Goal: Task Accomplishment & Management: Manage account settings

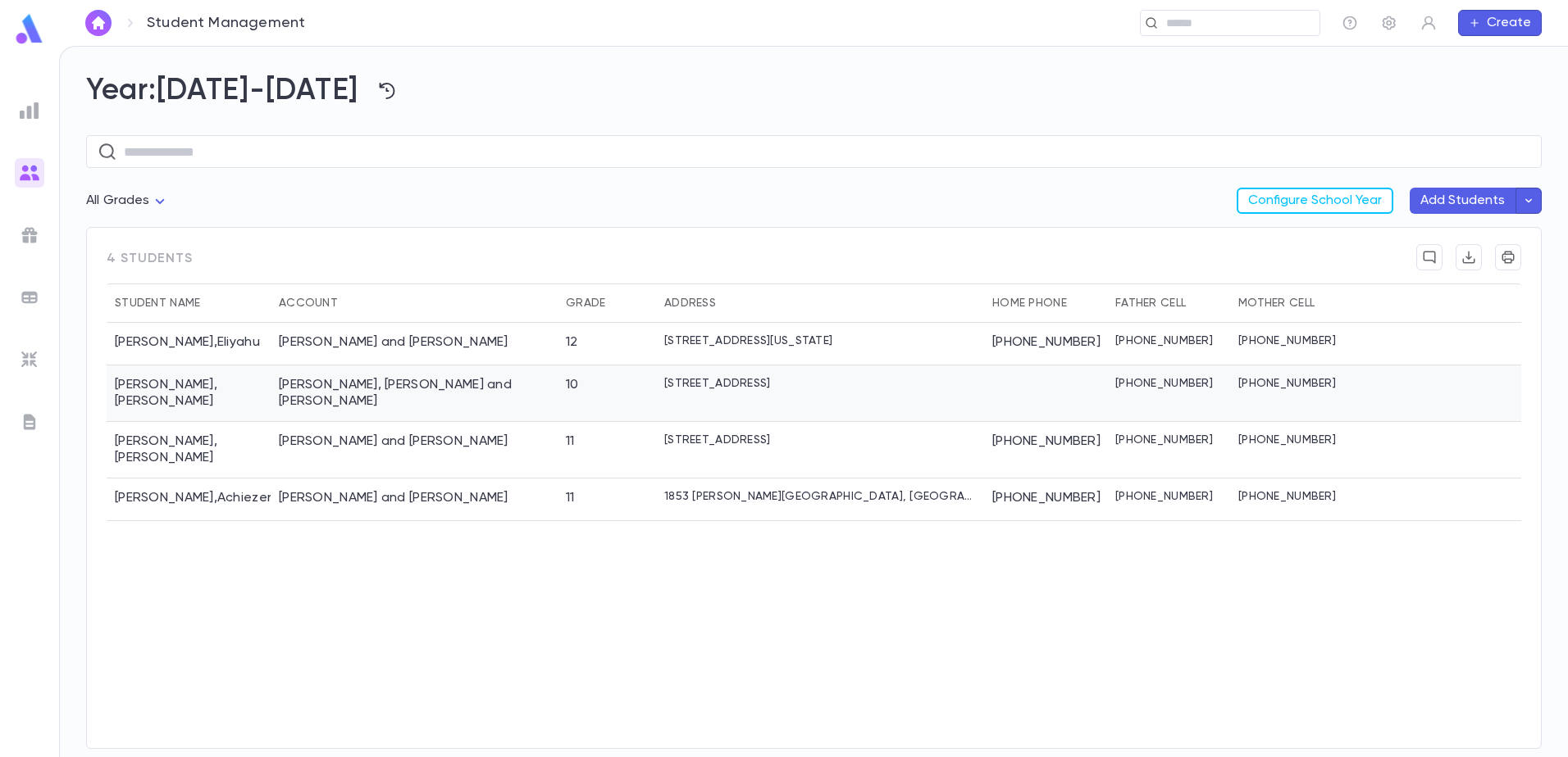
click at [404, 395] on div "[PERSON_NAME], [PERSON_NAME] and [PERSON_NAME]" at bounding box center [414, 394] width 287 height 57
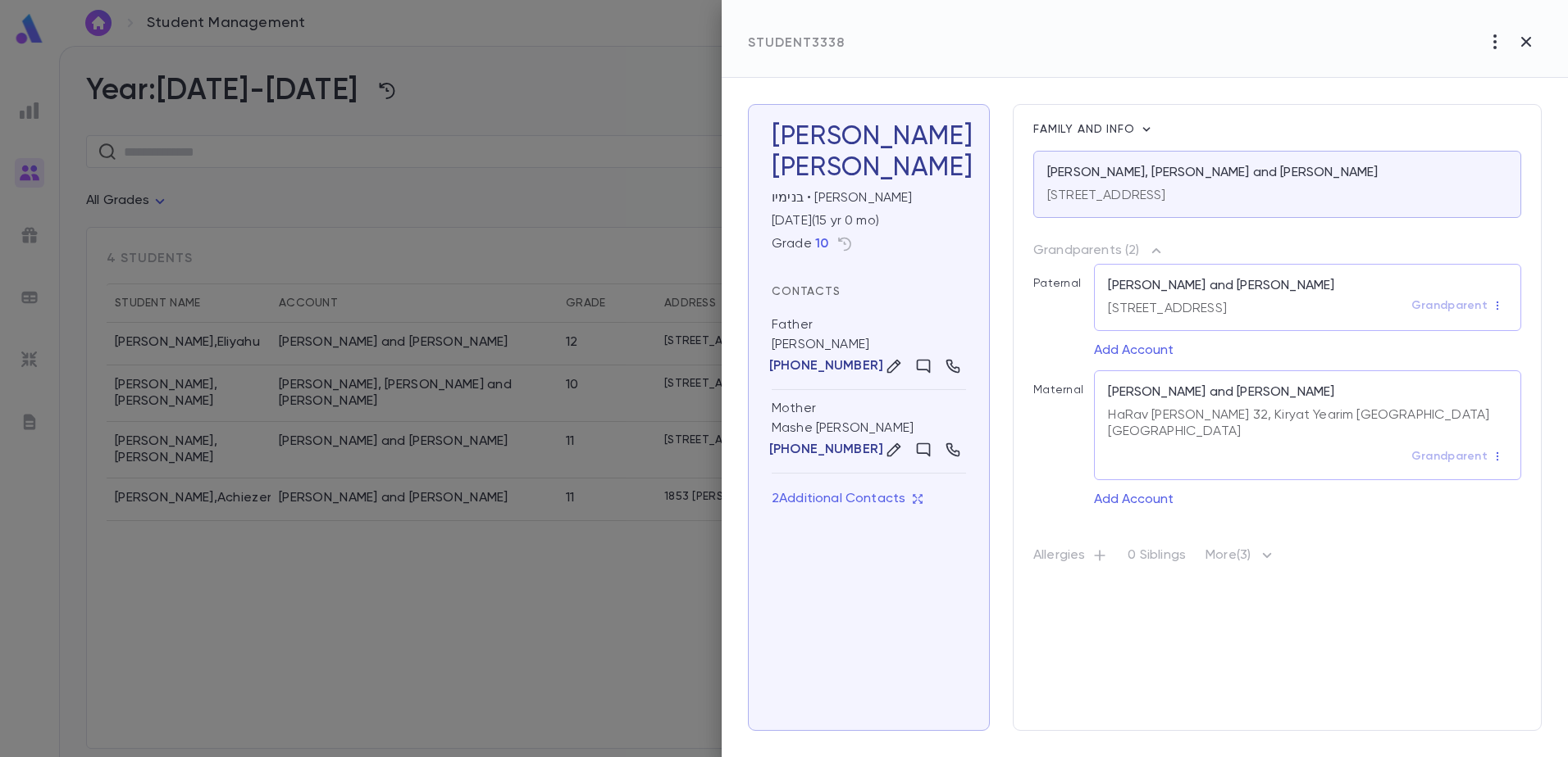
drag, startPoint x: 583, startPoint y: 633, endPoint x: 432, endPoint y: 451, distance: 236.5
click at [583, 627] on div at bounding box center [784, 378] width 1568 height 757
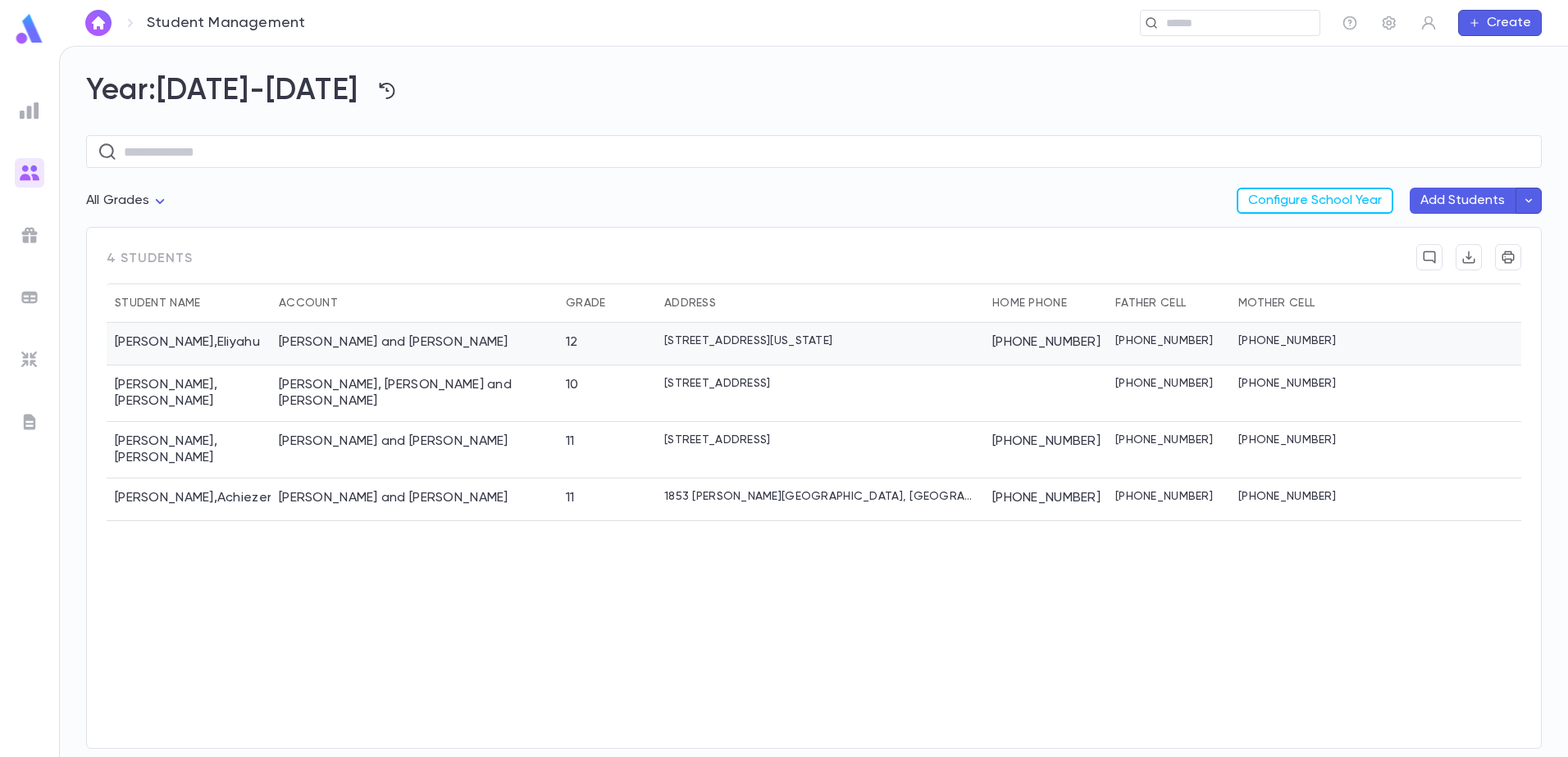
click at [383, 335] on div "[PERSON_NAME] and [PERSON_NAME]" at bounding box center [393, 343] width 230 height 17
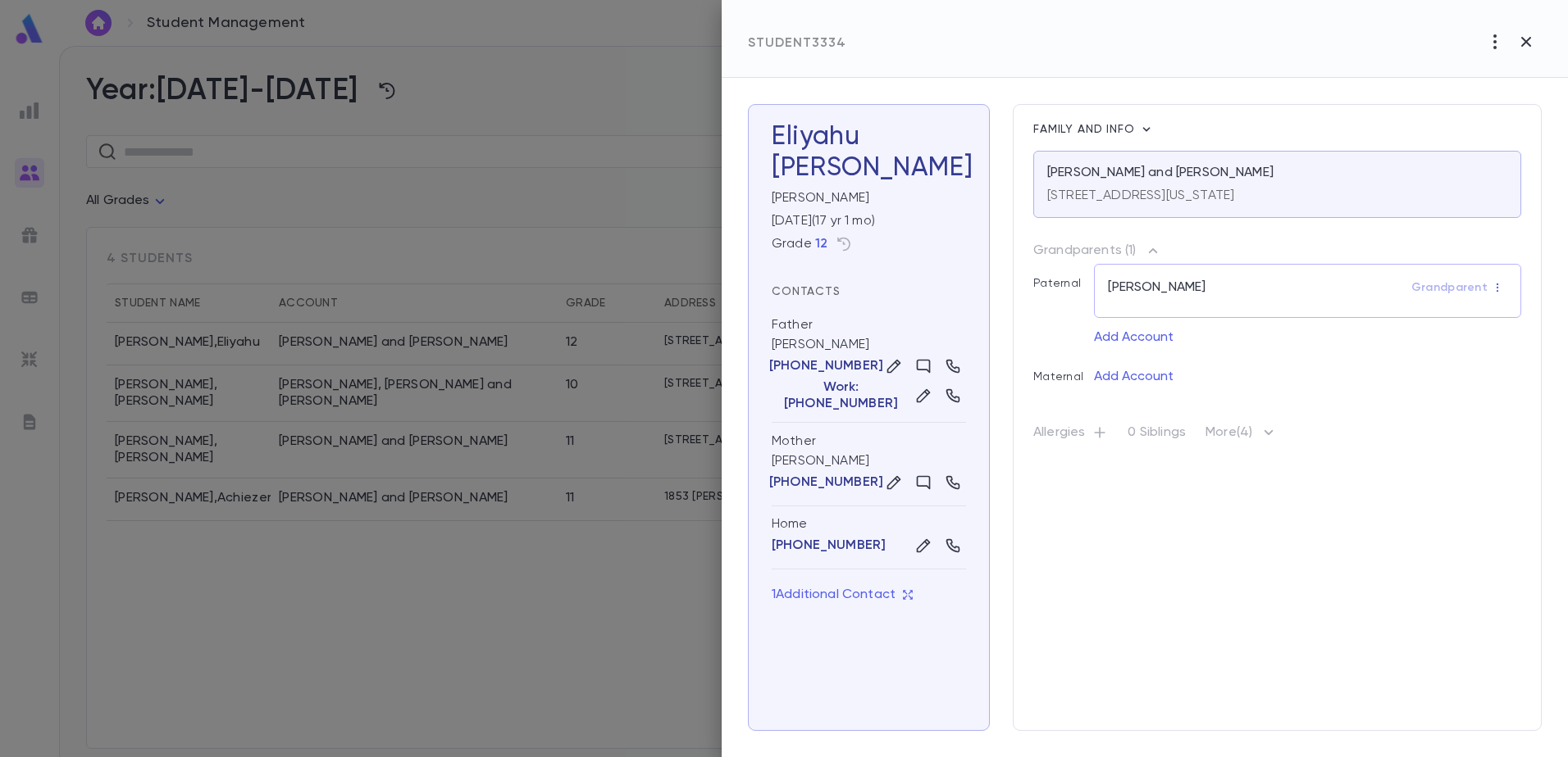
click at [1269, 425] on icon "button" at bounding box center [1268, 433] width 20 height 20
click at [1128, 543] on div at bounding box center [784, 378] width 1568 height 757
drag, startPoint x: 524, startPoint y: 587, endPoint x: 488, endPoint y: 549, distance: 52.3
click at [523, 587] on div at bounding box center [784, 378] width 1568 height 757
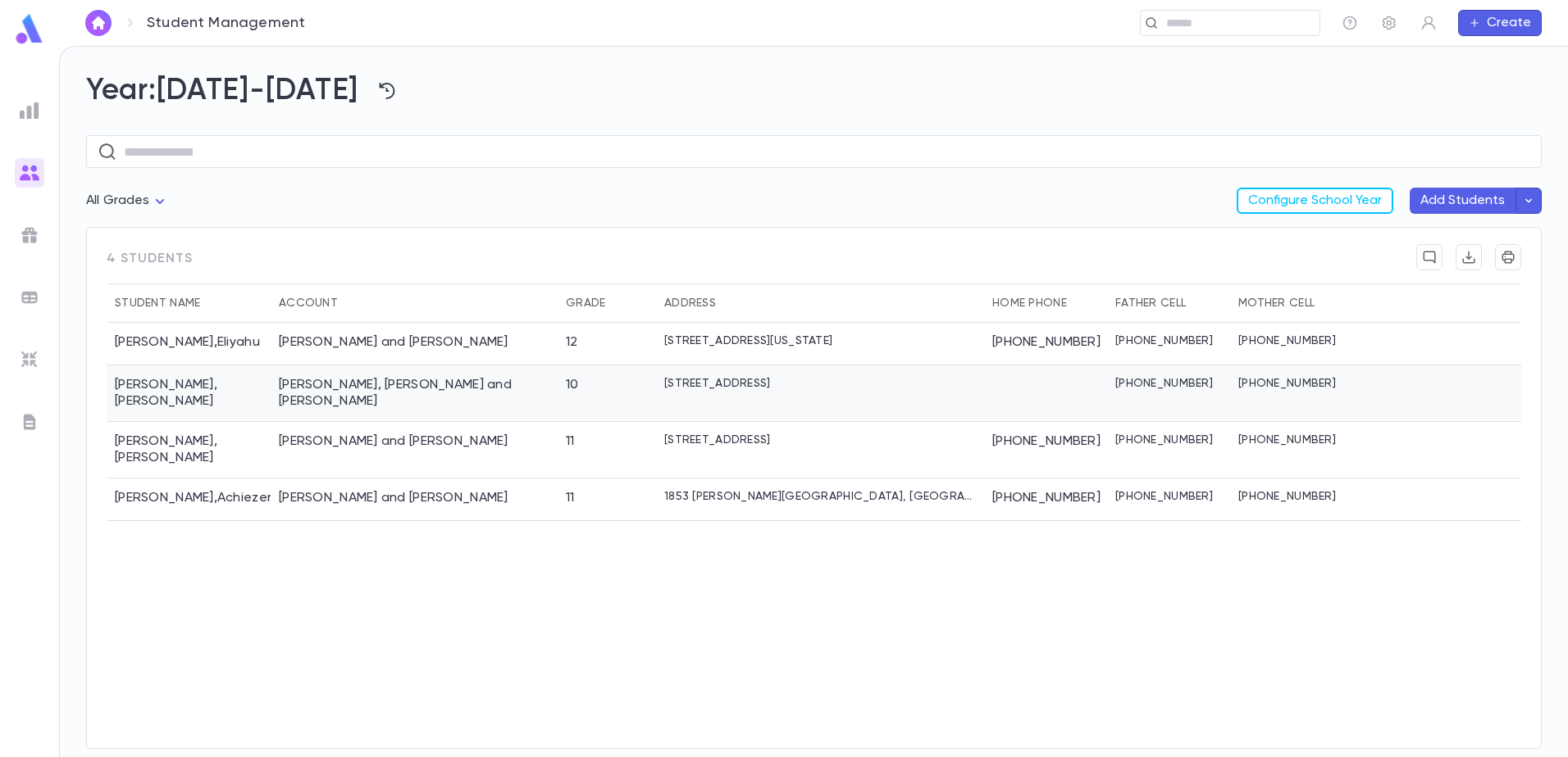
click at [281, 373] on div "[PERSON_NAME], [PERSON_NAME] and [PERSON_NAME]" at bounding box center [414, 394] width 287 height 57
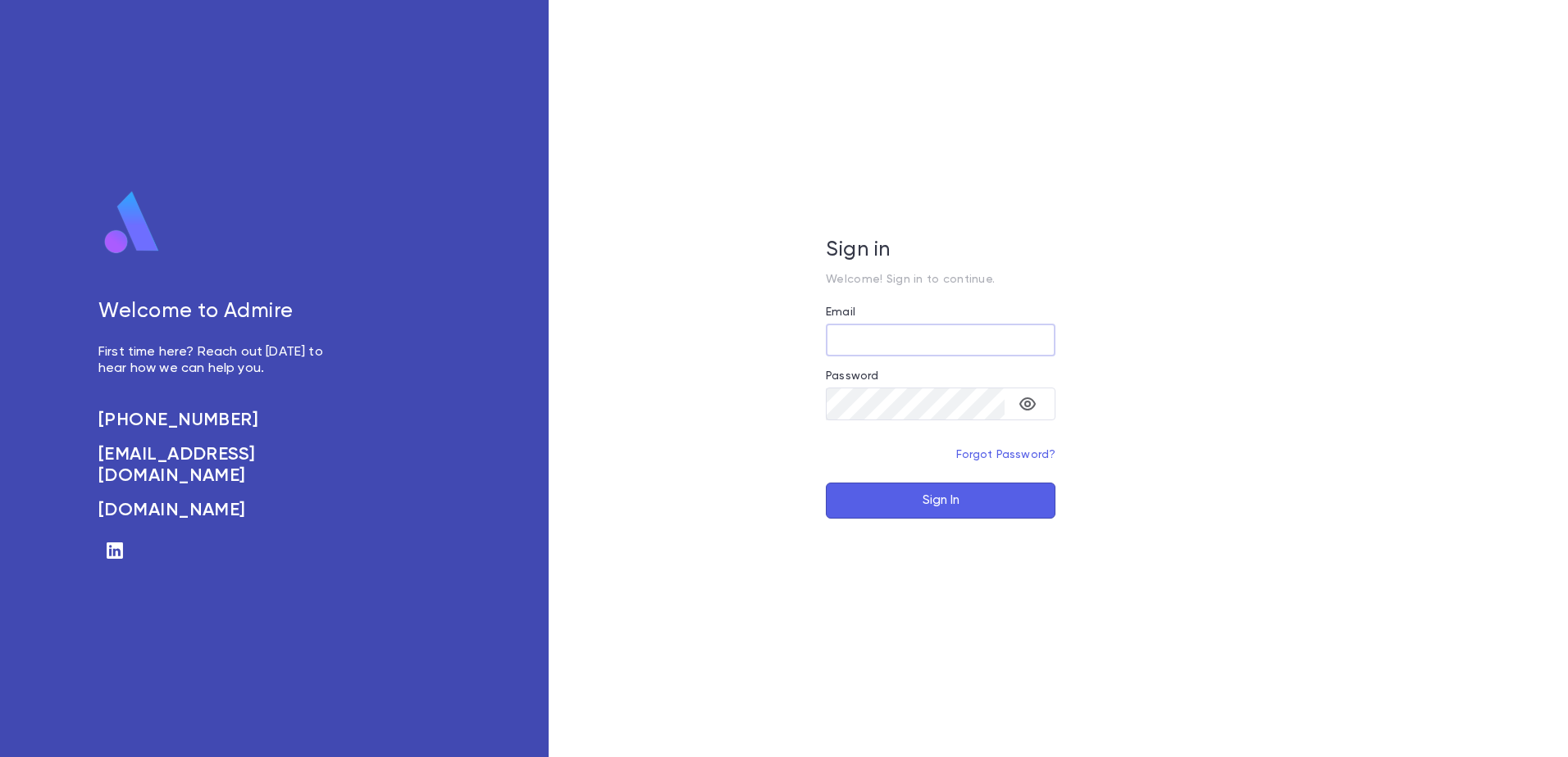
type input "**********"
click at [909, 491] on button "Sign In" at bounding box center [940, 500] width 230 height 36
